Goal: Information Seeking & Learning: Learn about a topic

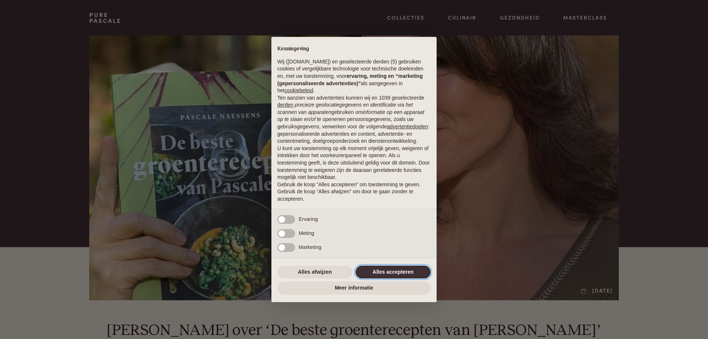
click at [390, 269] on button "Alles accepteren" at bounding box center [393, 272] width 75 height 13
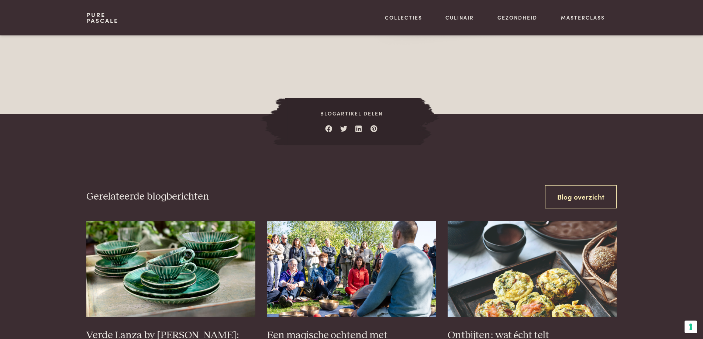
scroll to position [1070, 0]
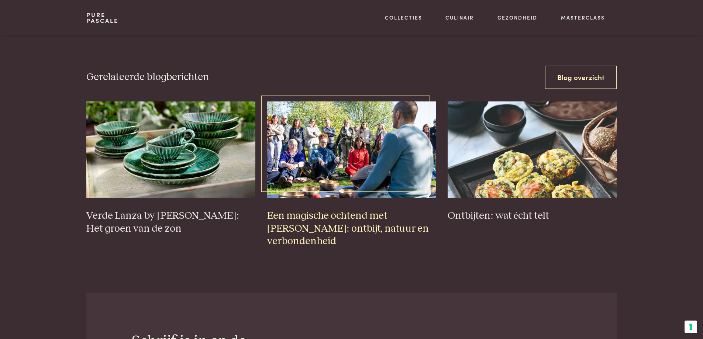
click at [340, 153] on img at bounding box center [351, 149] width 169 height 96
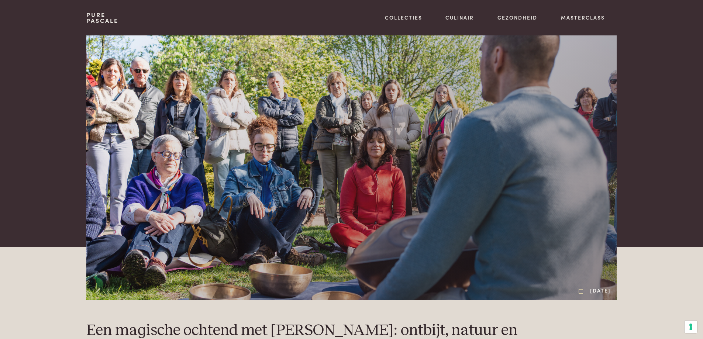
click at [601, 182] on div at bounding box center [351, 167] width 530 height 265
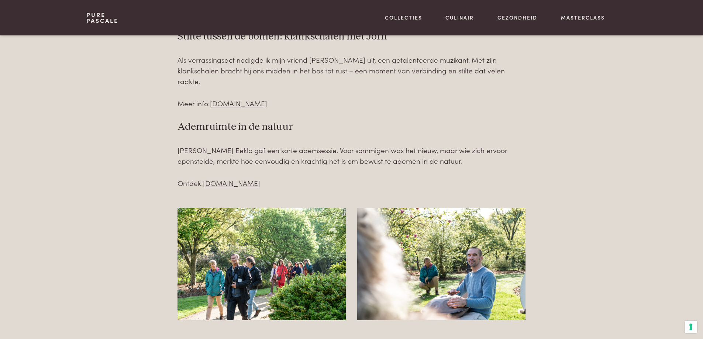
scroll to position [1033, 0]
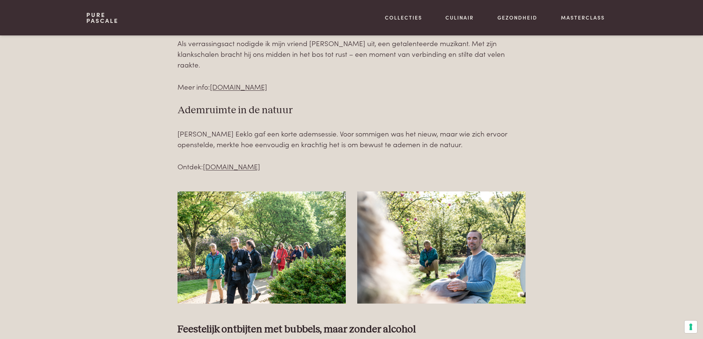
click at [269, 234] on img at bounding box center [261, 247] width 168 height 112
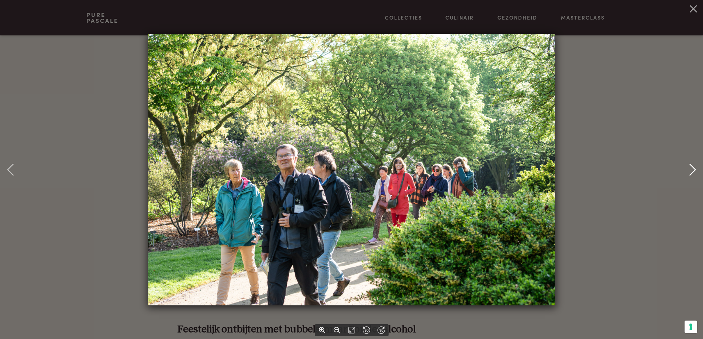
click at [692, 166] on use at bounding box center [692, 170] width 6 height 12
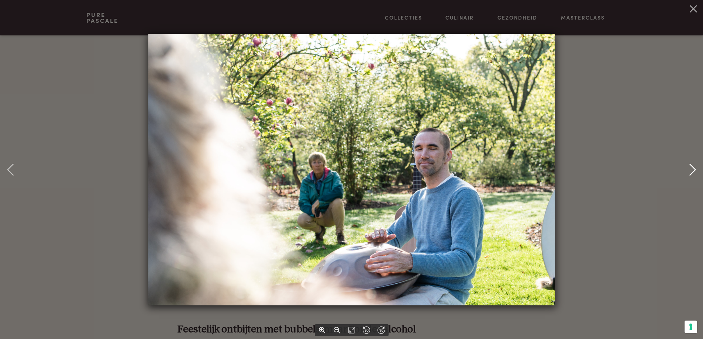
click at [692, 166] on use at bounding box center [692, 170] width 6 height 12
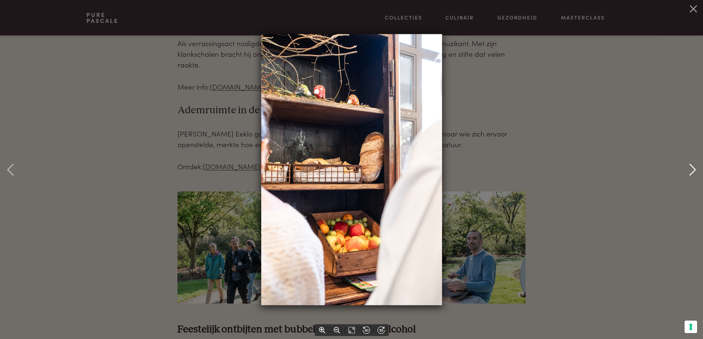
click at [692, 166] on use at bounding box center [692, 170] width 6 height 12
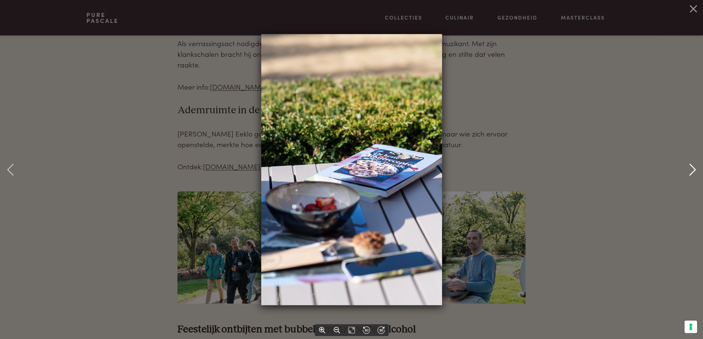
click at [692, 166] on use at bounding box center [692, 170] width 6 height 12
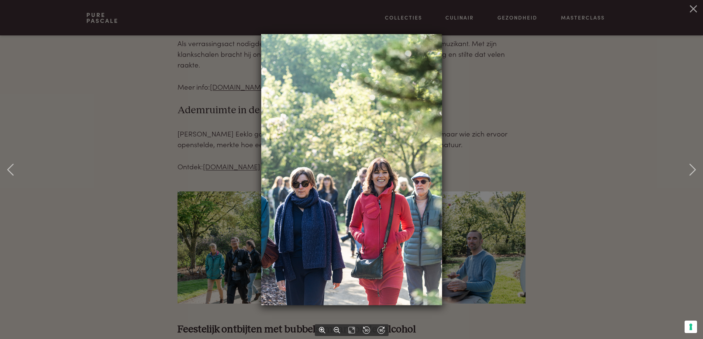
click at [366, 189] on img at bounding box center [351, 169] width 181 height 271
click at [688, 168] on icon at bounding box center [693, 170] width 12 height 12
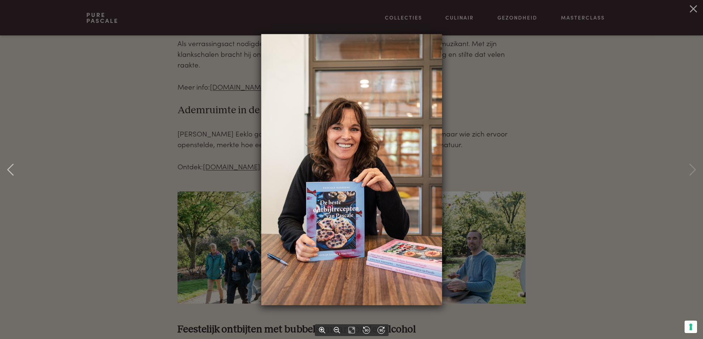
click at [688, 168] on icon at bounding box center [693, 170] width 12 height 12
click at [688, 10] on icon at bounding box center [693, 9] width 12 height 12
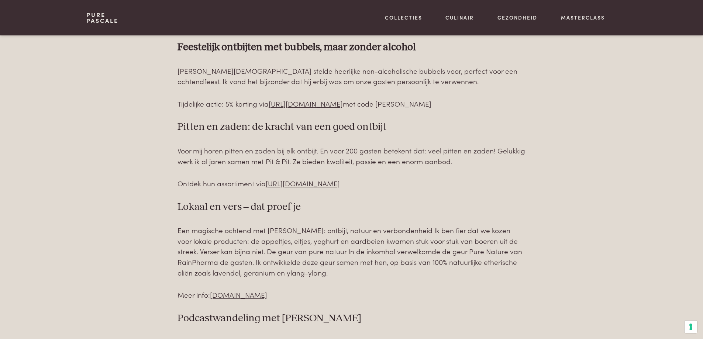
scroll to position [1328, 0]
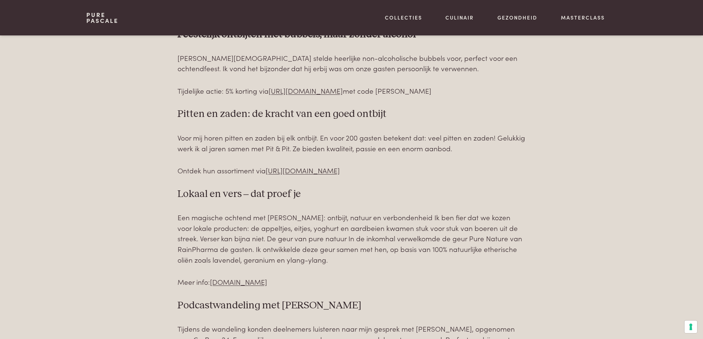
click at [286, 248] on p "Een magische ochtend met Pascale Naessens: ontbijt, natuur en verbondenheid Ik …" at bounding box center [351, 238] width 348 height 53
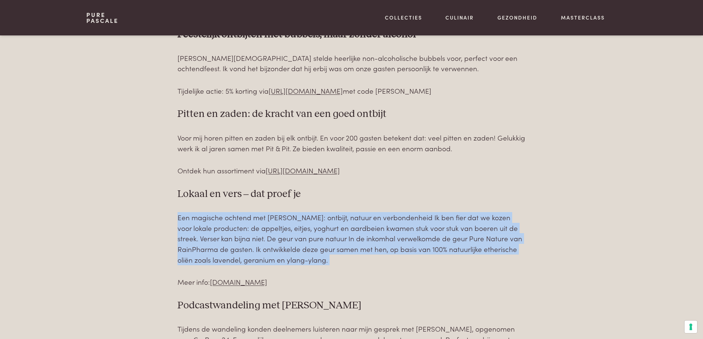
click at [286, 248] on p "Een magische ochtend met Pascale Naessens: ontbijt, natuur en verbondenheid Ik …" at bounding box center [351, 238] width 348 height 53
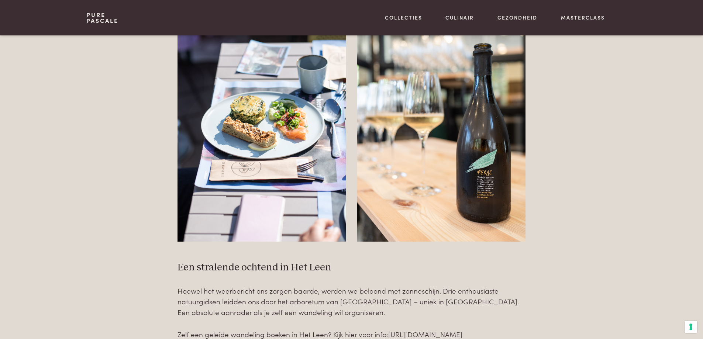
scroll to position [627, 0]
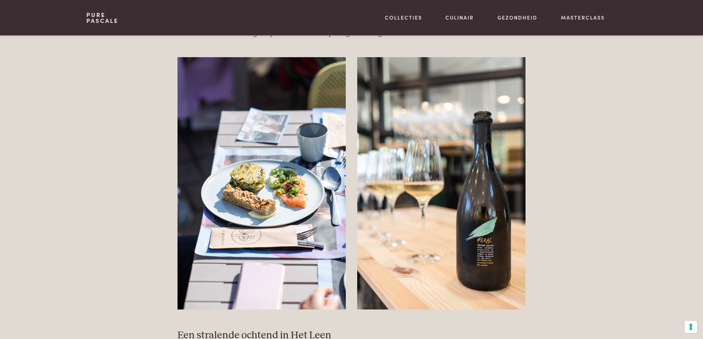
click at [487, 217] on img at bounding box center [441, 183] width 168 height 252
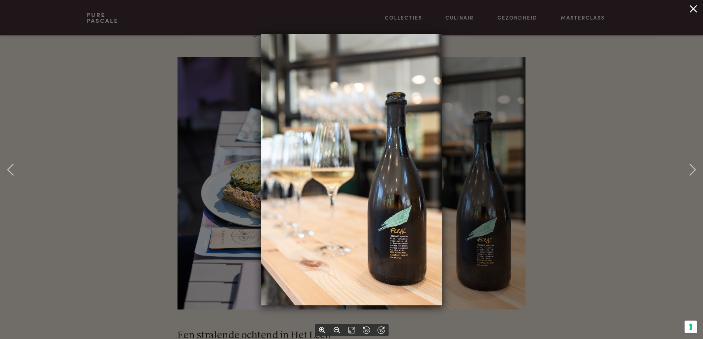
click at [693, 6] on icon at bounding box center [693, 9] width 12 height 12
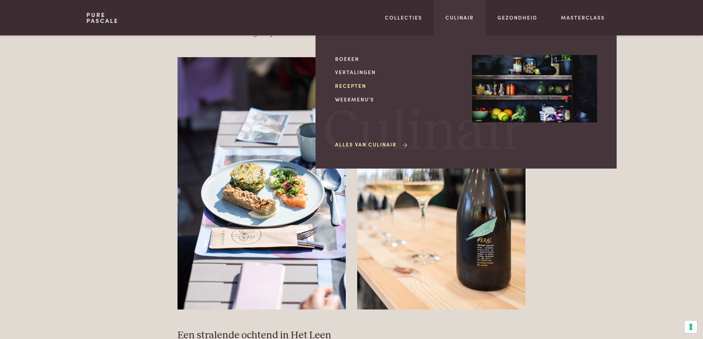
click at [359, 85] on link "Recepten" at bounding box center [397, 86] width 125 height 8
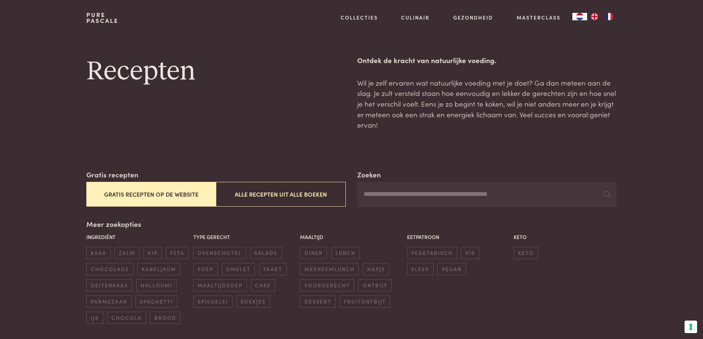
click at [404, 191] on input "Zoeken" at bounding box center [486, 194] width 259 height 25
click at [290, 197] on button "Alle recepten uit alle boeken" at bounding box center [280, 194] width 129 height 25
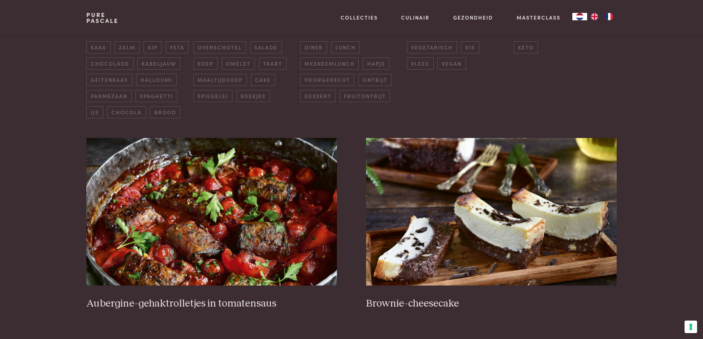
scroll to position [206, 0]
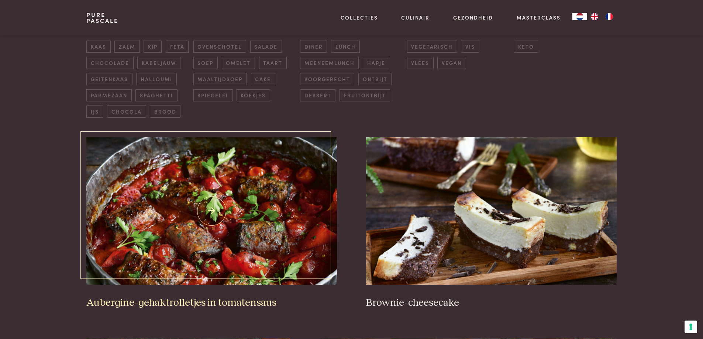
click at [262, 198] on img at bounding box center [211, 211] width 250 height 148
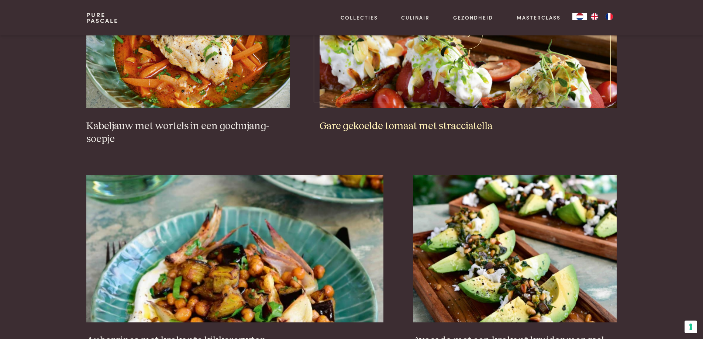
scroll to position [538, 0]
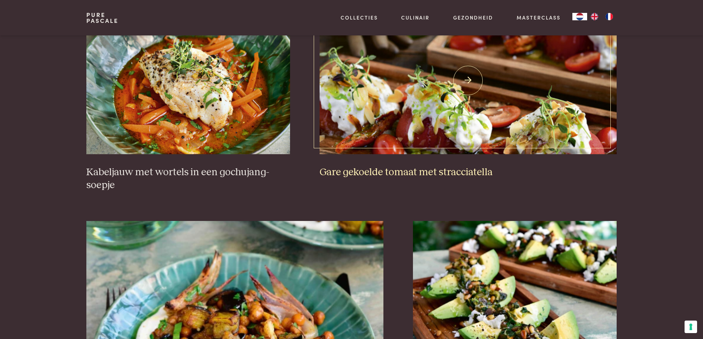
click at [449, 129] on img at bounding box center [467, 81] width 297 height 148
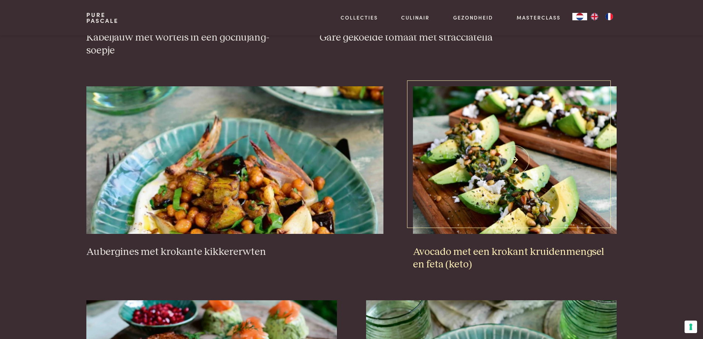
scroll to position [686, 0]
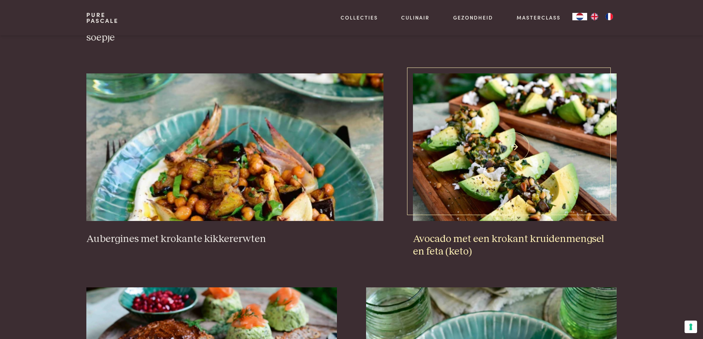
click at [564, 181] on img at bounding box center [515, 147] width 204 height 148
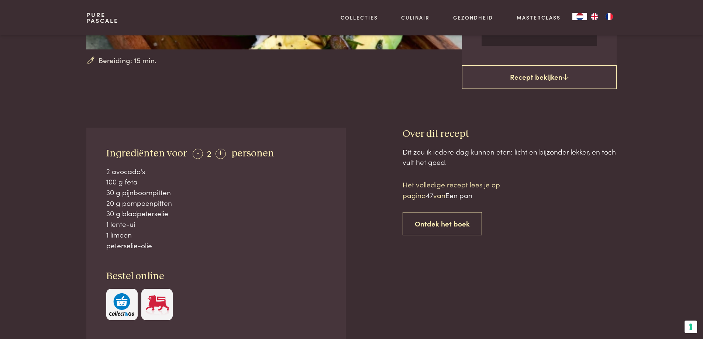
scroll to position [221, 0]
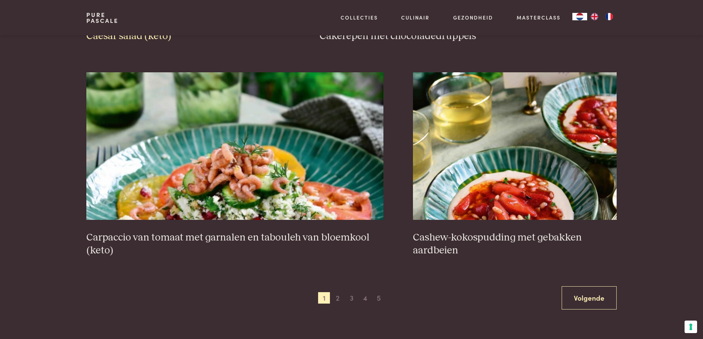
scroll to position [1313, 0]
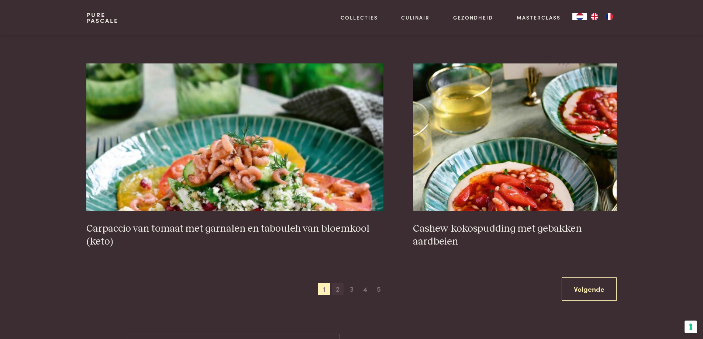
click at [336, 293] on span "2" at bounding box center [338, 289] width 12 height 12
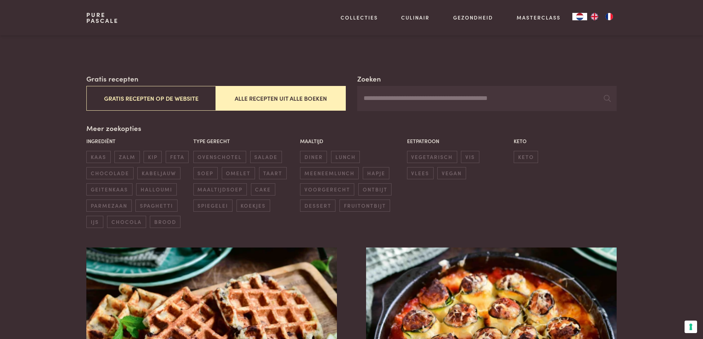
scroll to position [96, 0]
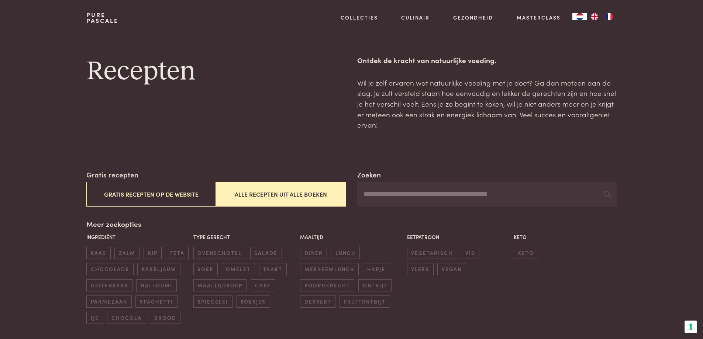
click at [391, 198] on input "Zoeken" at bounding box center [486, 194] width 259 height 25
type input "*********"
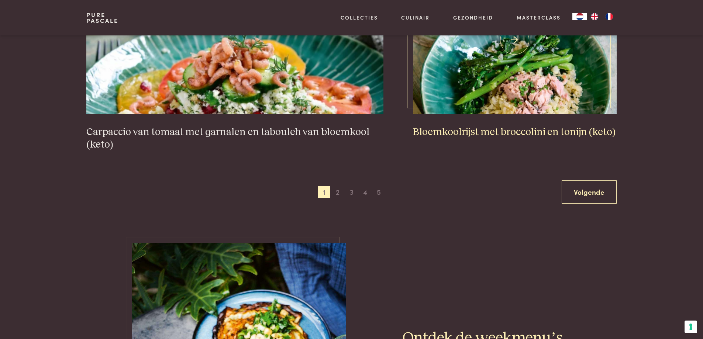
scroll to position [1439, 0]
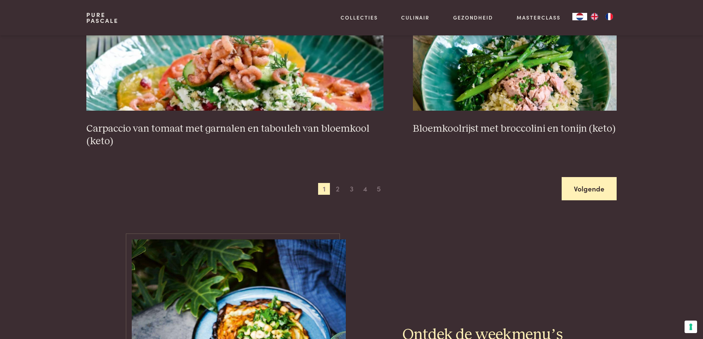
click at [598, 187] on link "Volgende" at bounding box center [588, 188] width 55 height 23
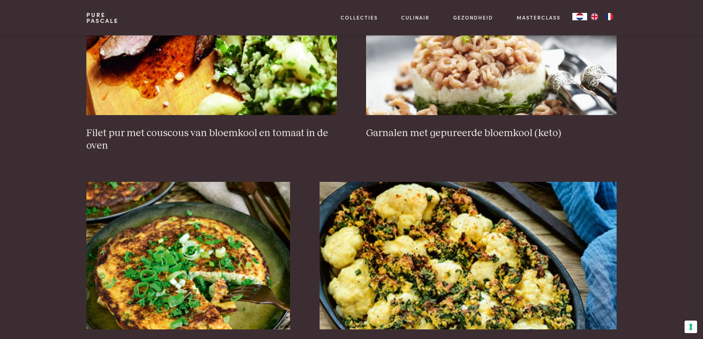
scroll to position [428, 0]
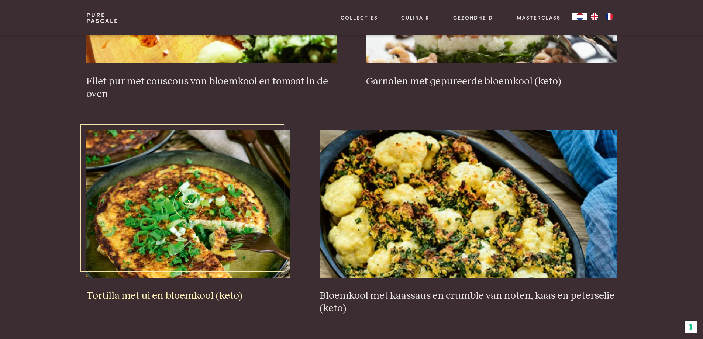
click at [224, 197] on img at bounding box center [188, 204] width 204 height 148
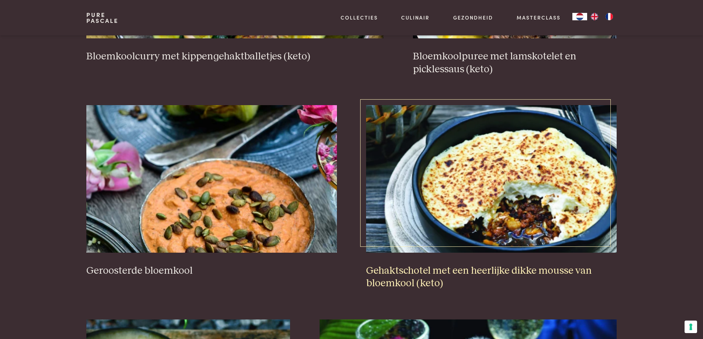
scroll to position [907, 0]
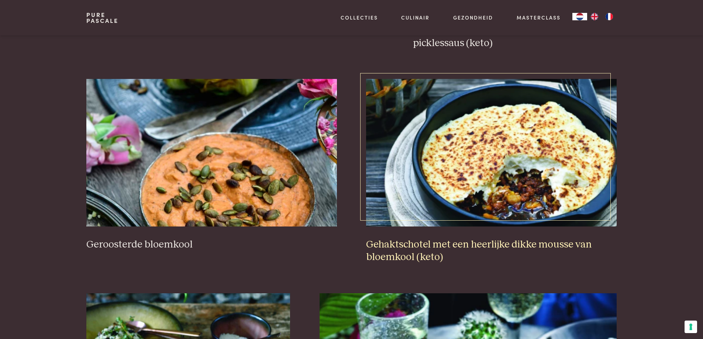
click at [554, 245] on h3 "Gehaktschotel met een heerlijke dikke mousse van bloemkool (keto)" at bounding box center [491, 250] width 250 height 25
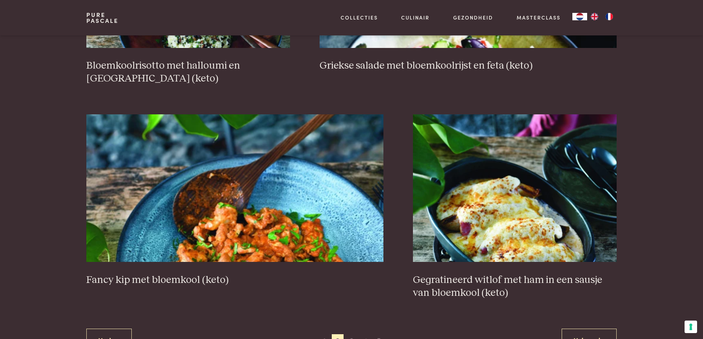
scroll to position [1313, 0]
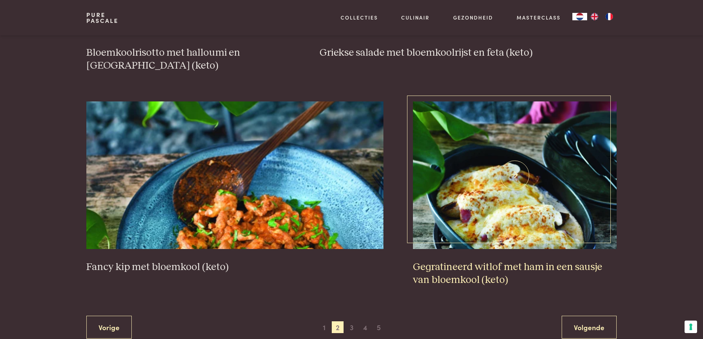
click at [508, 271] on h3 "Gegratineerd witlof met ham in een sausje van bloemkool (keto)" at bounding box center [515, 273] width 204 height 25
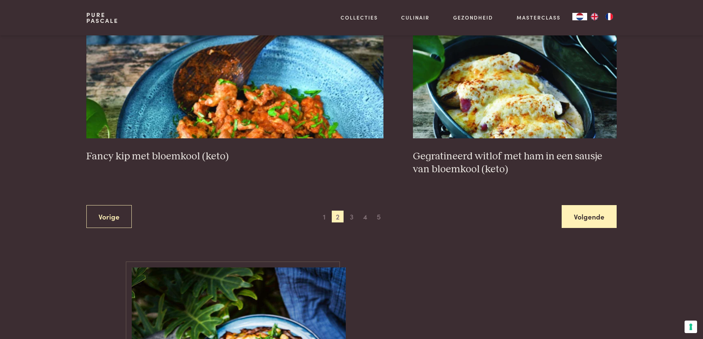
click at [591, 217] on link "Volgende" at bounding box center [588, 216] width 55 height 23
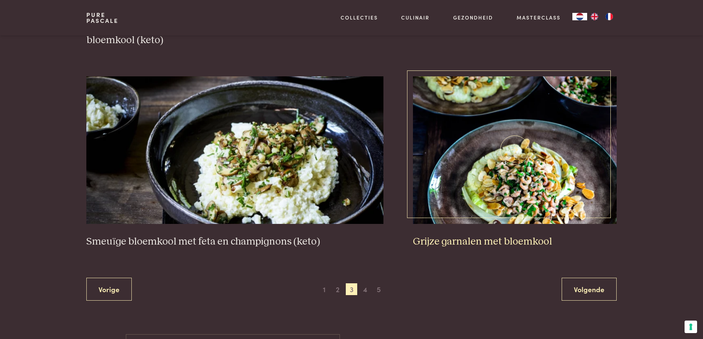
scroll to position [1313, 0]
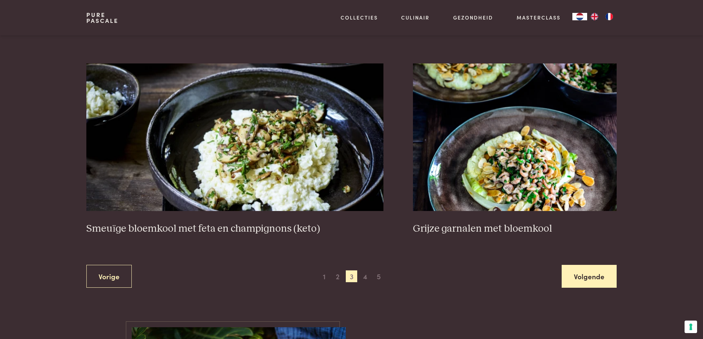
click at [600, 277] on link "Volgende" at bounding box center [588, 276] width 55 height 23
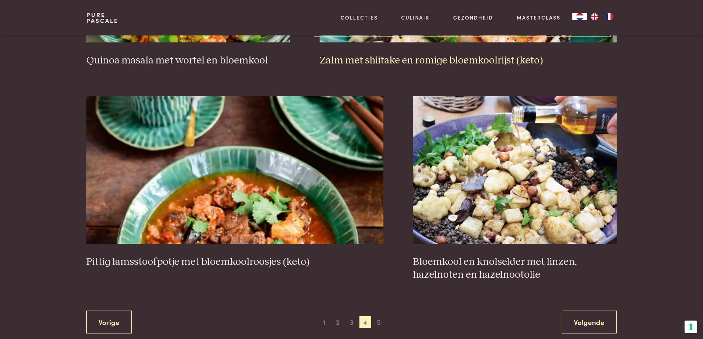
scroll to position [1313, 0]
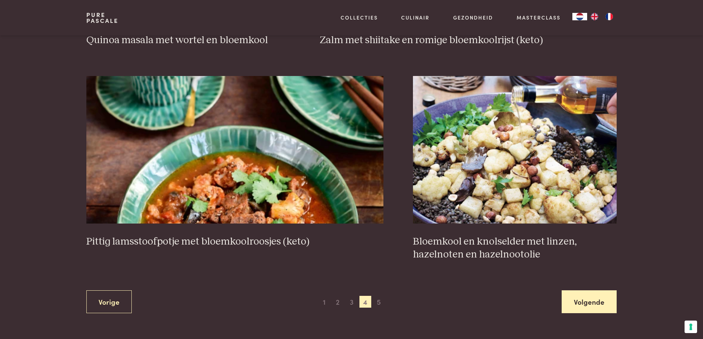
click at [594, 290] on link "Volgende" at bounding box center [588, 301] width 55 height 23
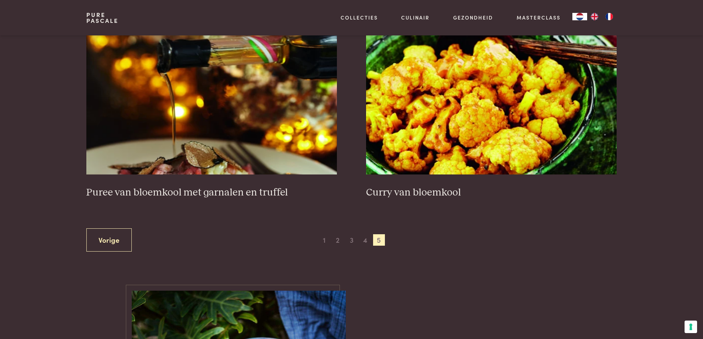
scroll to position [317, 0]
click at [122, 236] on link "Vorige" at bounding box center [108, 239] width 45 height 23
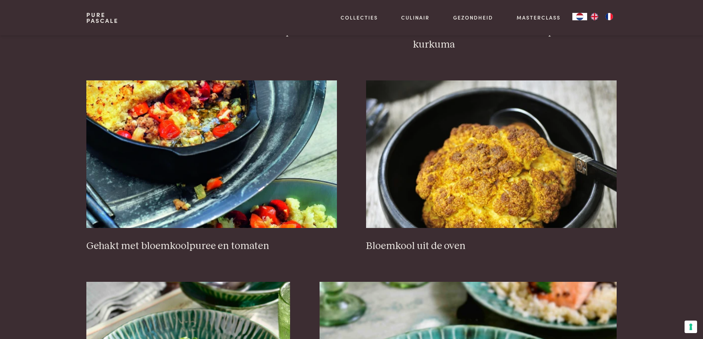
scroll to position [907, 0]
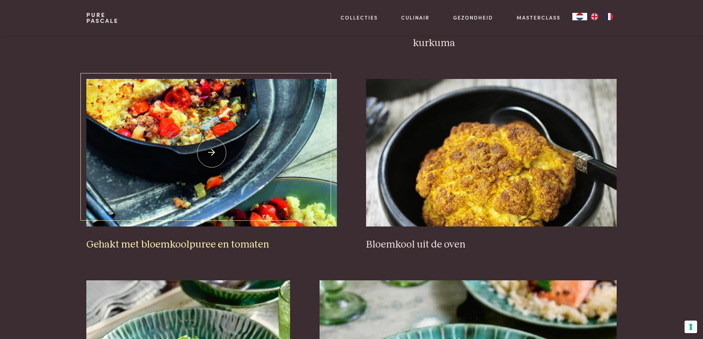
click at [197, 119] on img at bounding box center [211, 153] width 250 height 148
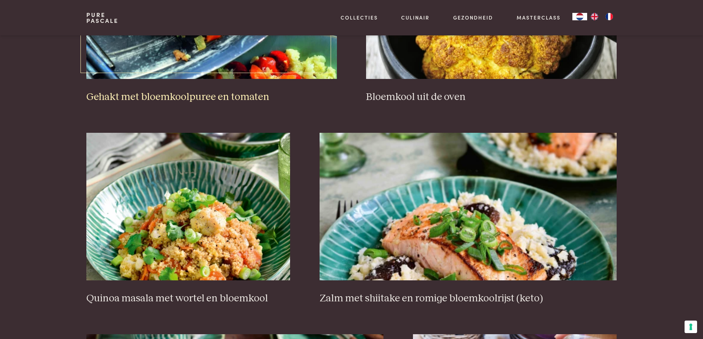
scroll to position [1276, 0]
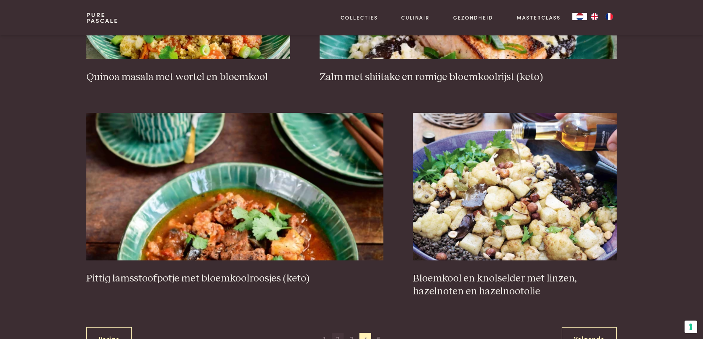
click at [340, 333] on span "2" at bounding box center [338, 339] width 12 height 12
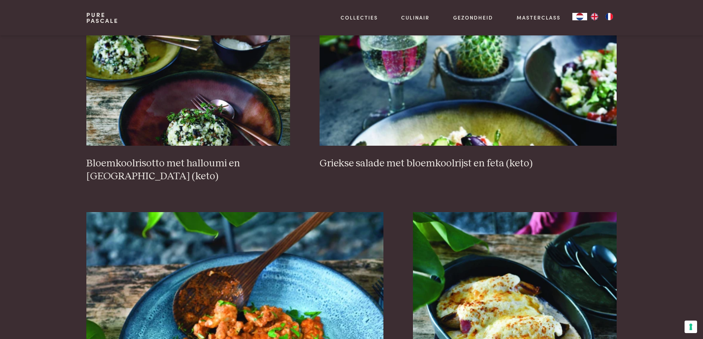
scroll to position [1387, 0]
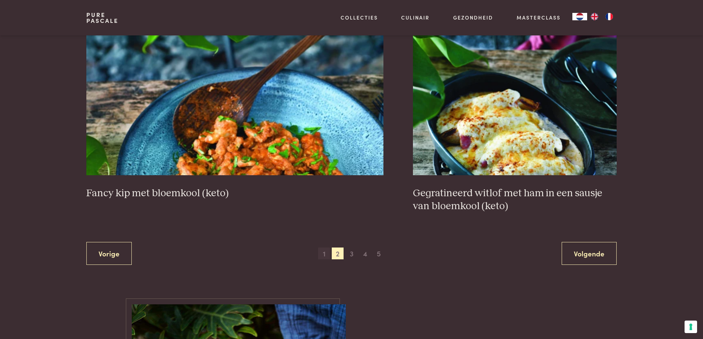
click at [318, 257] on span "1" at bounding box center [324, 254] width 12 height 12
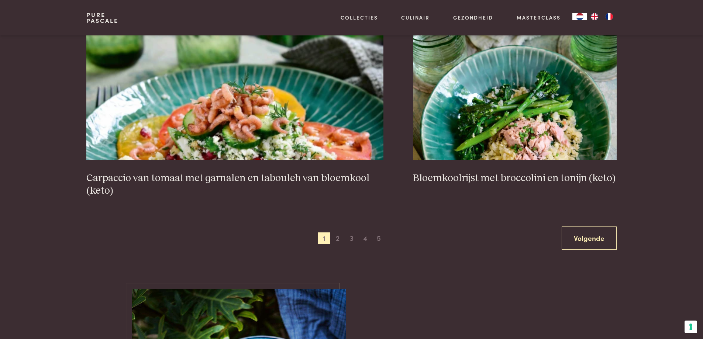
scroll to position [1549, 0]
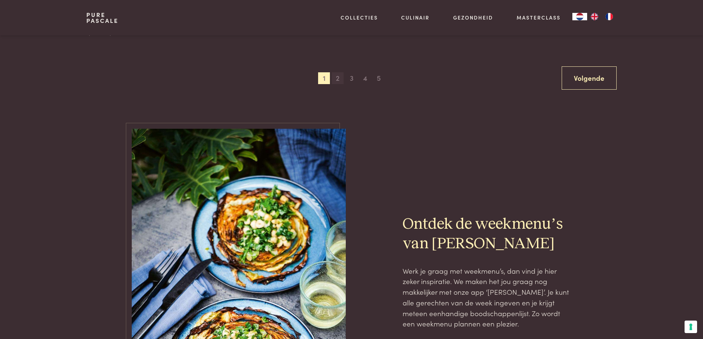
click at [339, 79] on span "2" at bounding box center [338, 78] width 12 height 12
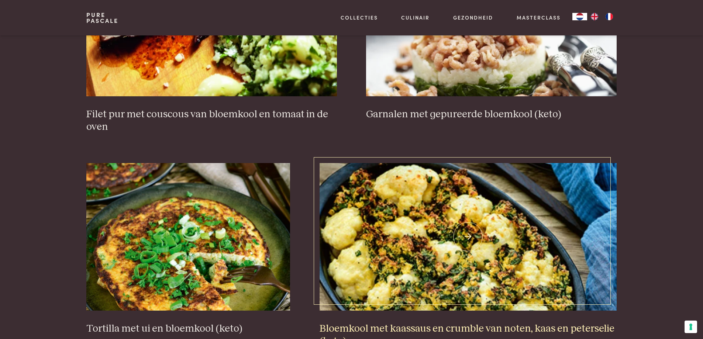
scroll to position [501, 0]
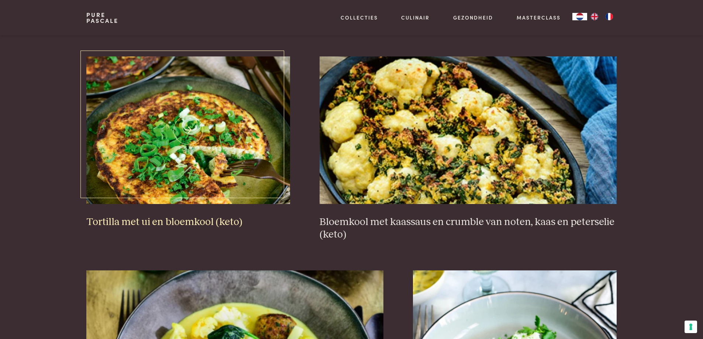
click at [173, 158] on img at bounding box center [188, 130] width 204 height 148
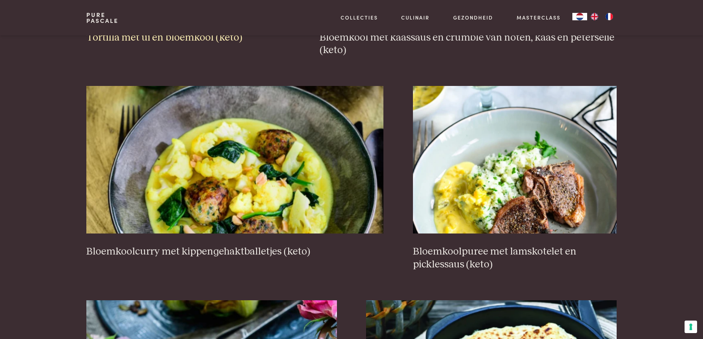
scroll to position [428, 0]
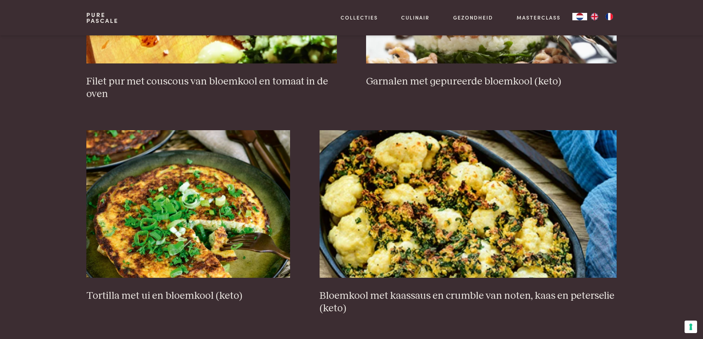
scroll to position [453, 0]
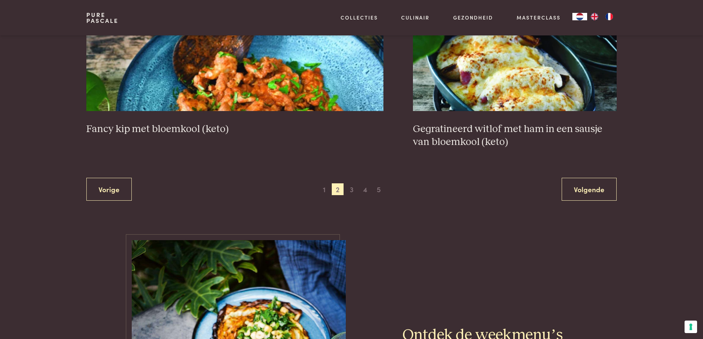
scroll to position [1473, 0]
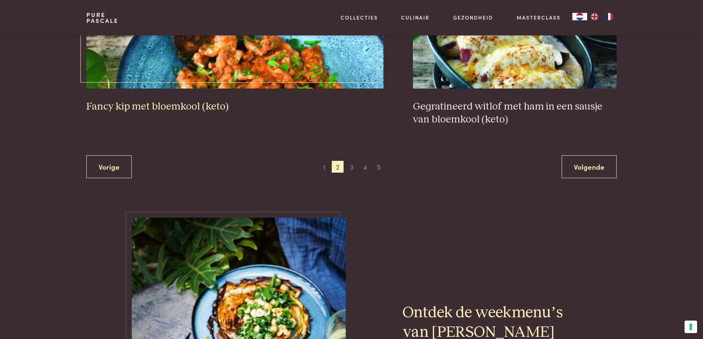
click at [180, 110] on h3 "Fancy kip met bloemkool (keto)" at bounding box center [234, 106] width 297 height 13
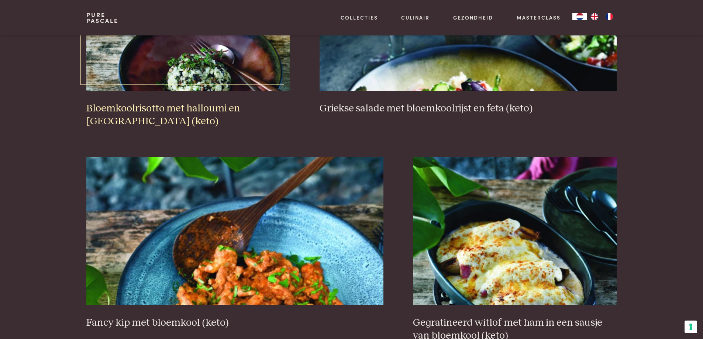
scroll to position [1400, 0]
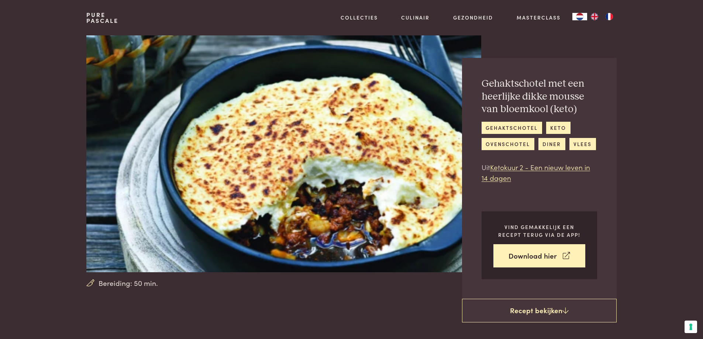
scroll to position [184, 0]
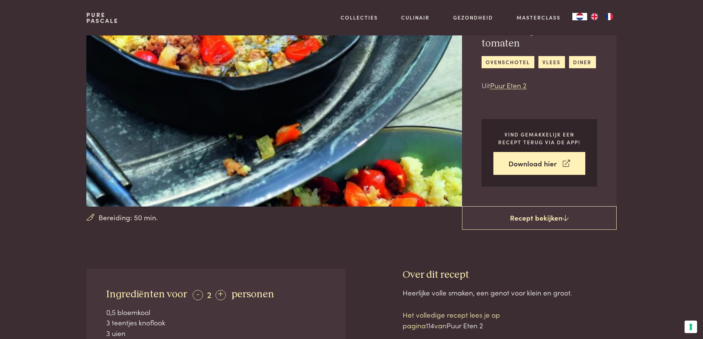
scroll to position [148, 0]
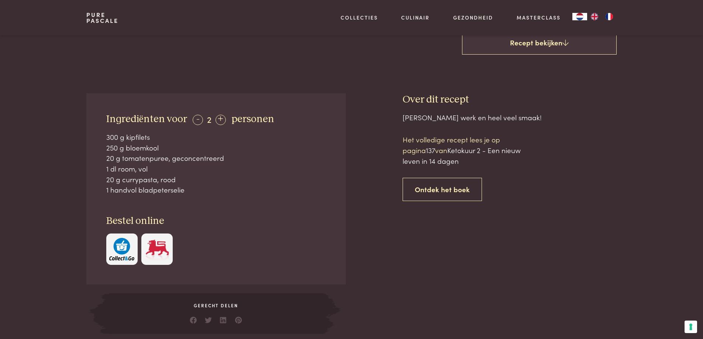
scroll to position [258, 0]
